Goal: Information Seeking & Learning: Find specific fact

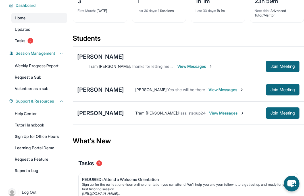
scroll to position [52, 0]
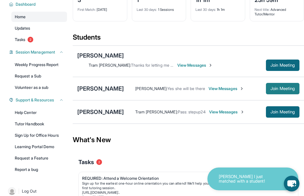
click at [275, 94] on button "Join Meeting" at bounding box center [283, 88] width 34 height 11
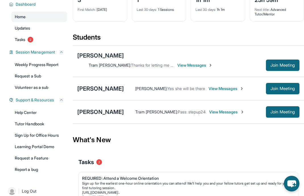
click at [219, 113] on span "View Messages" at bounding box center [227, 112] width 36 height 6
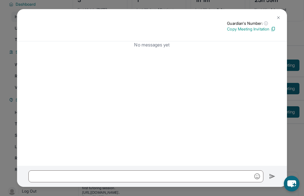
click at [257, 30] on p "Copy Meeting Invitation" at bounding box center [251, 29] width 49 height 6
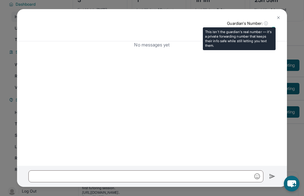
click at [266, 23] on span "ⓘ" at bounding box center [266, 23] width 4 height 6
click at [250, 23] on p "Guardian's Number: ⓘ" at bounding box center [251, 23] width 49 height 6
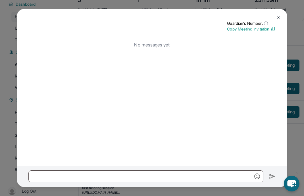
click at [278, 18] on img at bounding box center [278, 17] width 5 height 5
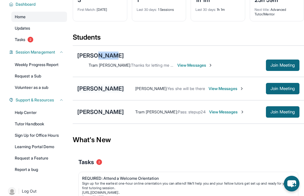
drag, startPoint x: 90, startPoint y: 69, endPoint x: 90, endPoint y: 86, distance: 17.1
click at [89, 82] on div "[PERSON_NAME] Tram [PERSON_NAME] : Thanks for letting me know! I will take note…" at bounding box center [188, 84] width 231 height 78
click at [88, 88] on div "[PERSON_NAME]" at bounding box center [100, 88] width 47 height 8
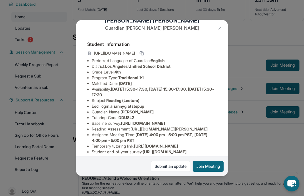
scroll to position [15, 0]
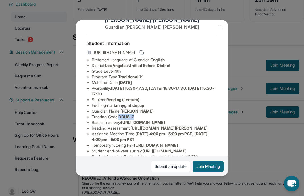
drag, startPoint x: 121, startPoint y: 116, endPoint x: 143, endPoint y: 116, distance: 22.5
click at [143, 116] on li "Tutoring Code : DDU8L2" at bounding box center [154, 117] width 125 height 6
copy span "DDU8L2"
click at [219, 28] on img at bounding box center [220, 28] width 5 height 5
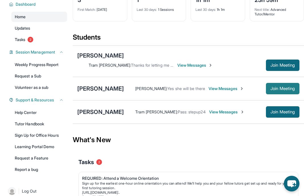
click at [276, 93] on button "Join Meeting" at bounding box center [283, 88] width 34 height 11
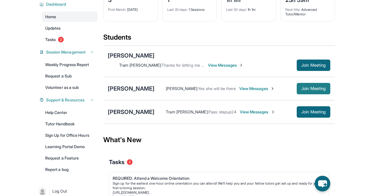
scroll to position [47, 0]
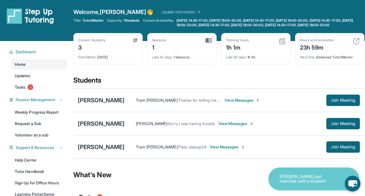
scroll to position [11, 0]
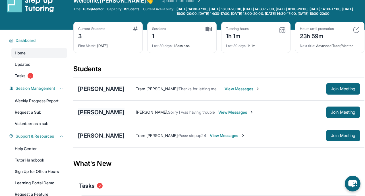
click at [103, 115] on div "[PERSON_NAME]" at bounding box center [101, 112] width 47 height 8
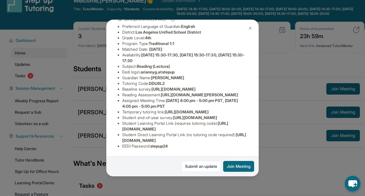
scroll to position [46, 0]
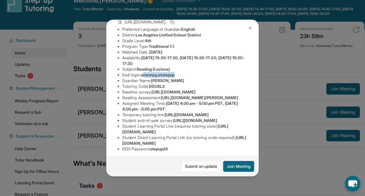
drag, startPoint x: 144, startPoint y: 75, endPoint x: 184, endPoint y: 75, distance: 39.5
click at [184, 74] on li "Eedi login : ariannyg.atstepup" at bounding box center [184, 75] width 125 height 6
click at [184, 75] on li "Eedi login : ariannyg.atstepup" at bounding box center [184, 75] width 125 height 6
drag, startPoint x: 185, startPoint y: 73, endPoint x: 143, endPoint y: 73, distance: 41.2
click at [143, 73] on li "Eedi login : ariannyg.atstepup" at bounding box center [184, 75] width 125 height 6
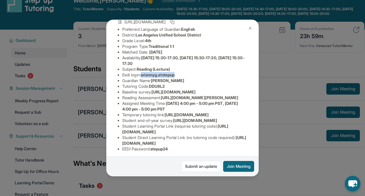
copy span "ariannyg.atstepup"
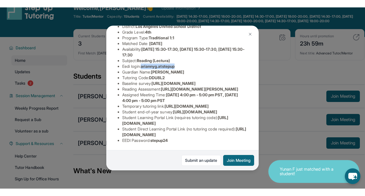
scroll to position [117, 0]
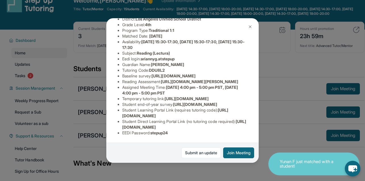
click at [154, 133] on span "stepup24" at bounding box center [159, 132] width 18 height 5
copy span "stepup24"
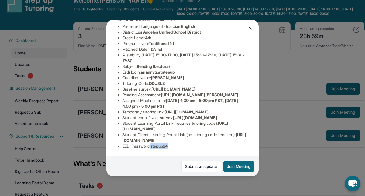
scroll to position [57, 0]
drag, startPoint x: 165, startPoint y: 103, endPoint x: 256, endPoint y: 109, distance: 90.6
click at [256, 109] on div "Arianny Guerrero Guardian: Yolanda Guerrero Student Information https://student…" at bounding box center [182, 98] width 152 height 156
